Goal: Information Seeking & Learning: Find specific fact

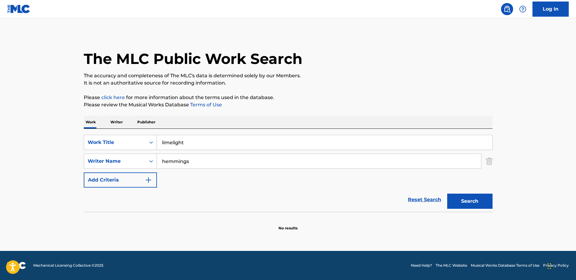
click at [471, 198] on button "Search" at bounding box center [469, 200] width 45 height 15
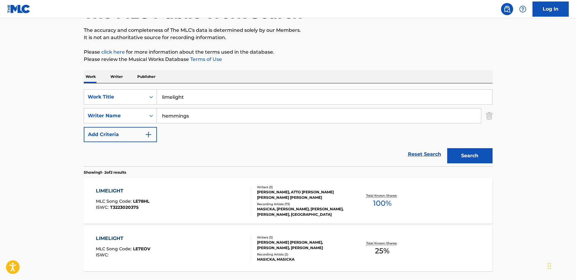
scroll to position [61, 0]
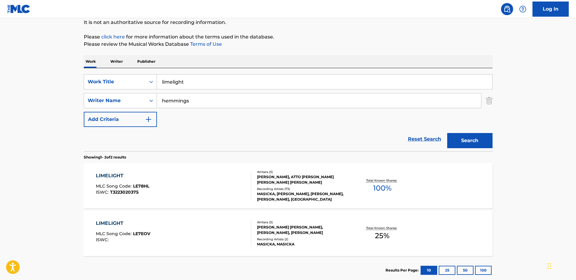
click at [184, 187] on div "LIMELIGHT MLC Song Code : LE78HL ISWC : T3223020375" at bounding box center [174, 185] width 156 height 27
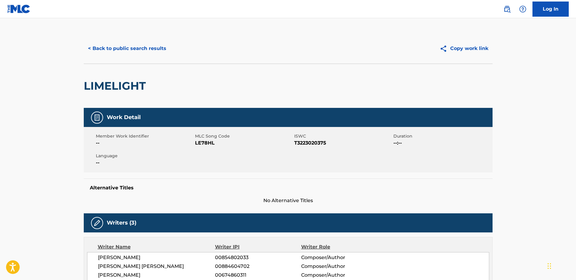
click at [145, 47] on button "< Back to public search results" at bounding box center [127, 48] width 87 height 15
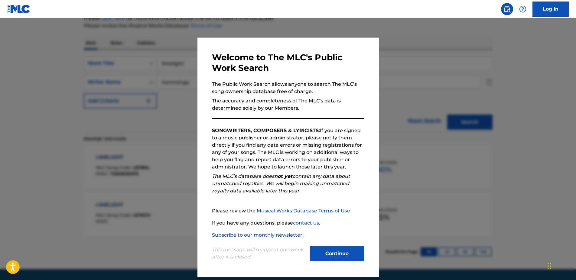
scroll to position [97, 0]
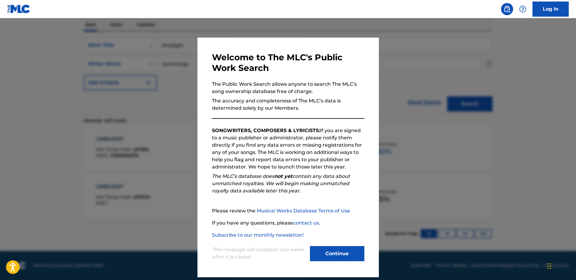
click at [314, 244] on div "This message will reappear one week after it is closed. Continue" at bounding box center [288, 250] width 152 height 24
click at [315, 248] on button "Continue" at bounding box center [337, 253] width 54 height 15
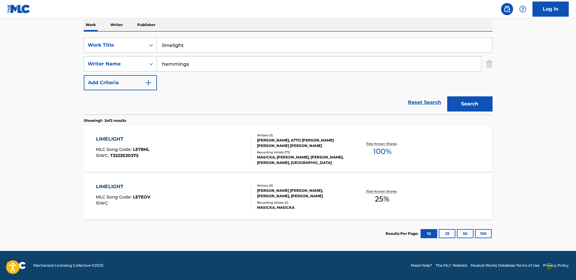
click at [139, 190] on div "LIMELIGHT" at bounding box center [123, 186] width 54 height 7
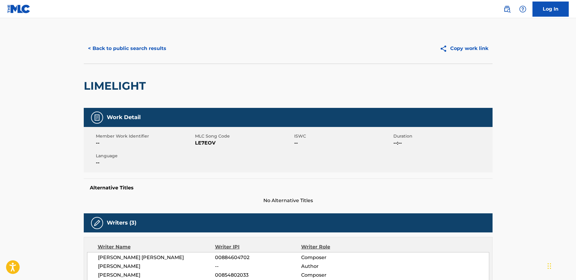
click at [135, 43] on button "< Back to public search results" at bounding box center [127, 48] width 87 height 15
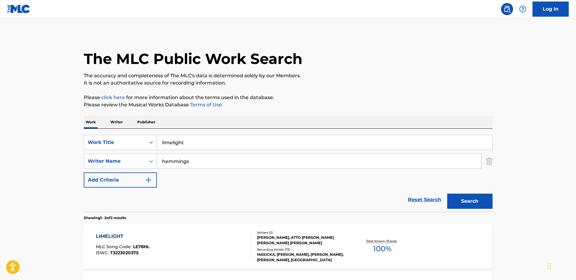
scroll to position [63, 0]
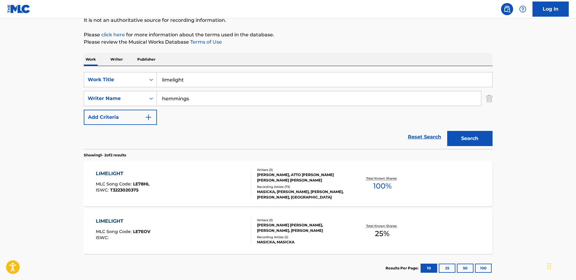
click at [91, 180] on div "LIMELIGHT MLC Song Code : LE78HL ISWC : T3223020375 Writers ( 3 ) [PERSON_NAME]…" at bounding box center [288, 183] width 409 height 45
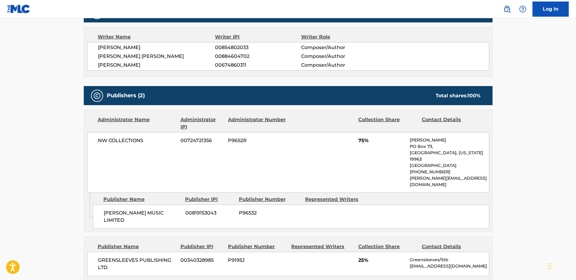
scroll to position [242, 0]
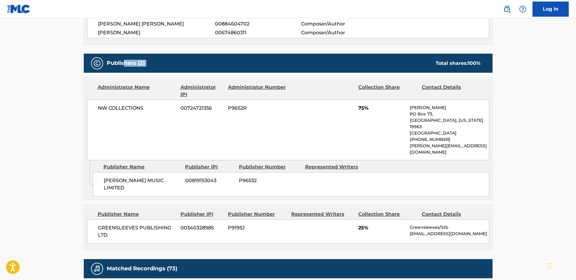
drag, startPoint x: 296, startPoint y: 62, endPoint x: 123, endPoint y: 65, distance: 172.8
click at [123, 65] on div "Publishers (2) Total shares: 100 %" at bounding box center [288, 63] width 409 height 19
drag, startPoint x: 123, startPoint y: 65, endPoint x: 118, endPoint y: 61, distance: 7.0
click at [118, 61] on h5 "Publishers (2)" at bounding box center [126, 63] width 38 height 7
drag, startPoint x: 107, startPoint y: 61, endPoint x: 154, endPoint y: 63, distance: 46.6
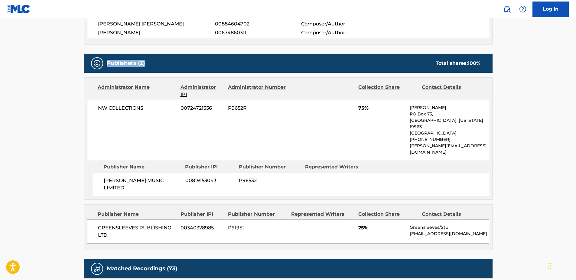
click at [154, 63] on div "Publishers (2) Total shares: 100 %" at bounding box center [288, 63] width 409 height 19
click at [153, 63] on div "Publishers (2) Total shares: 100 %" at bounding box center [288, 63] width 409 height 19
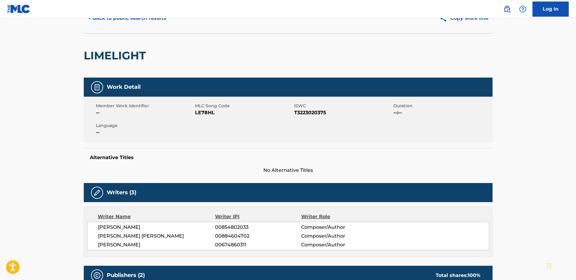
scroll to position [0, 0]
